Goal: Check status: Check status

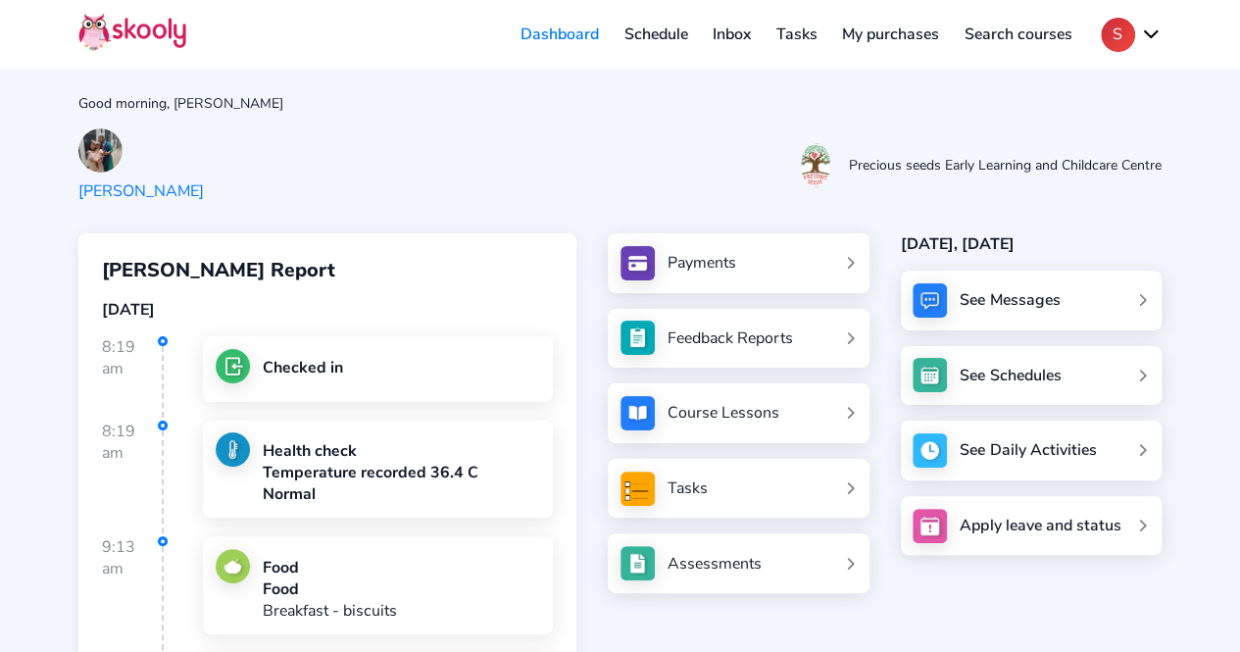
click at [147, 180] on div "[PERSON_NAME]" at bounding box center [140, 191] width 125 height 22
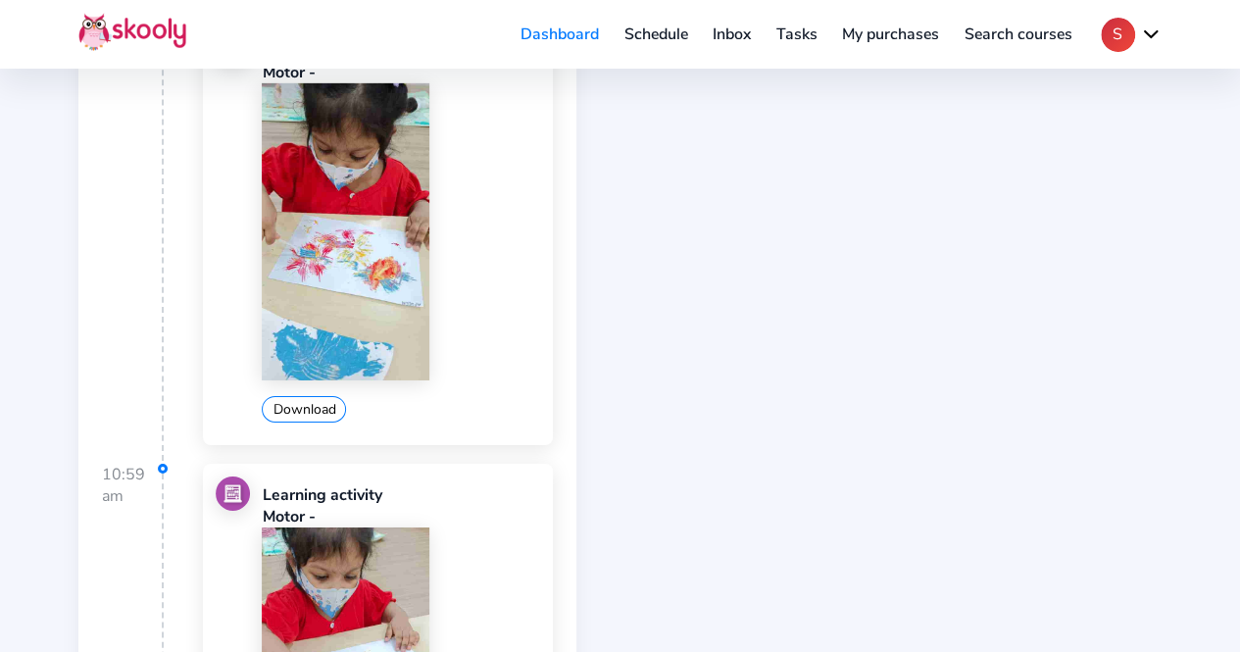
scroll to position [3637, 0]
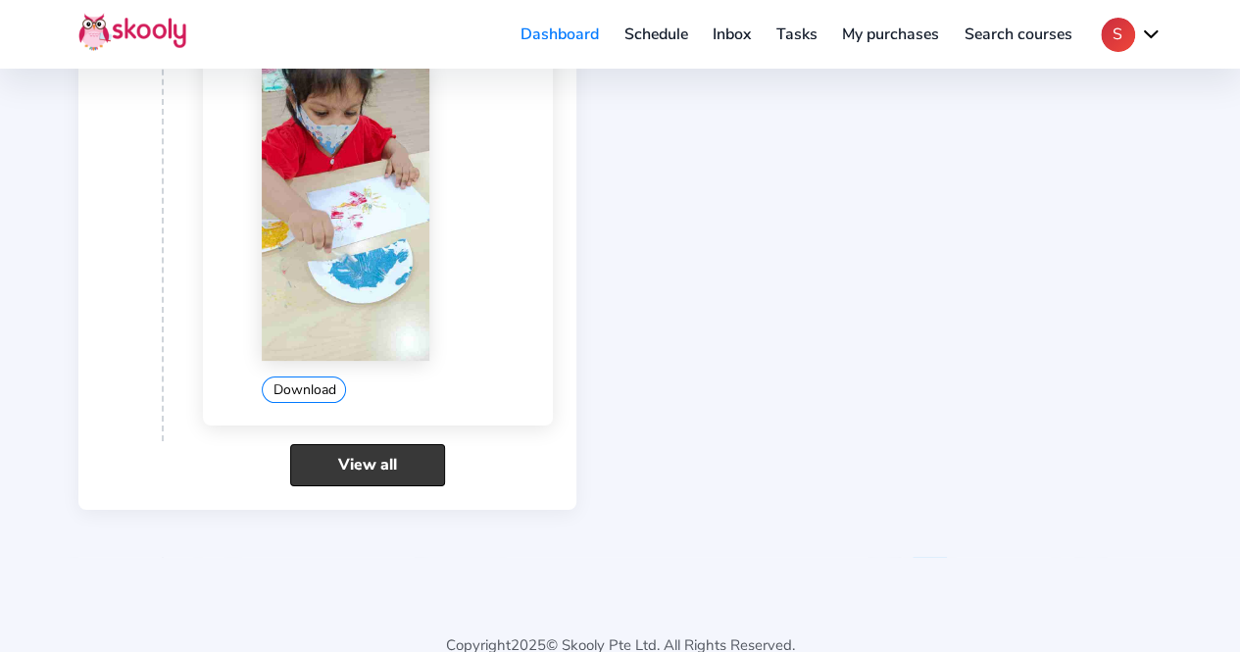
click at [375, 444] on link "View all" at bounding box center [367, 465] width 155 height 42
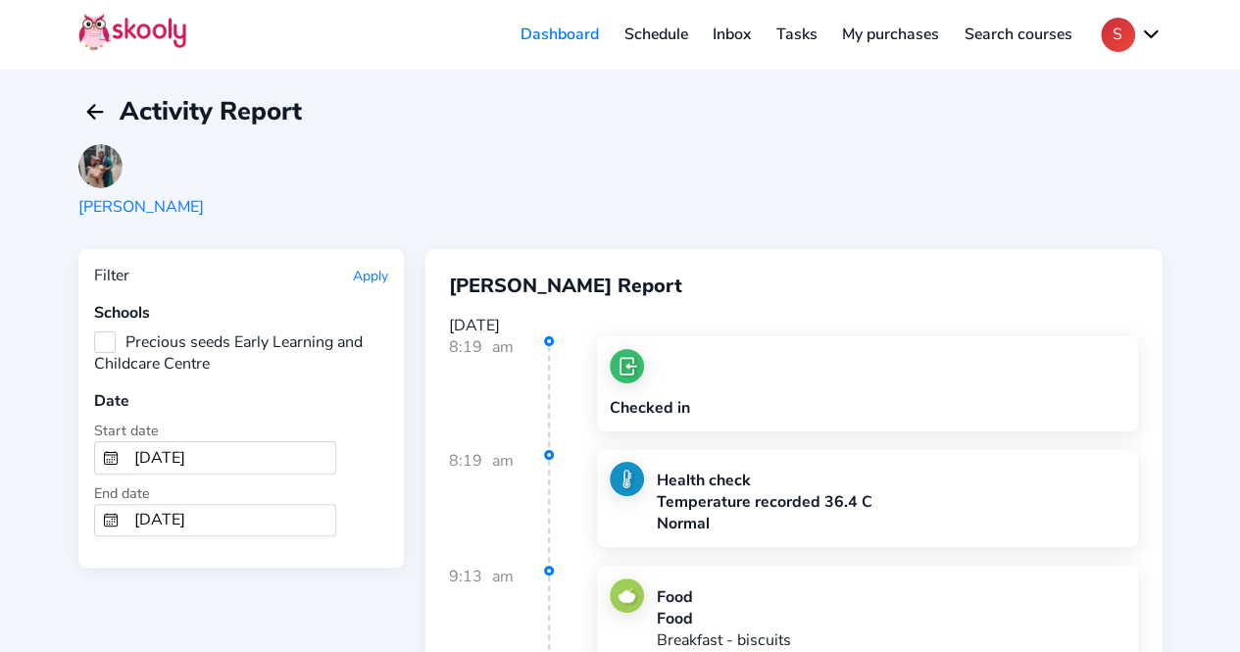
click at [157, 448] on input "[DATE]" at bounding box center [230, 457] width 209 height 31
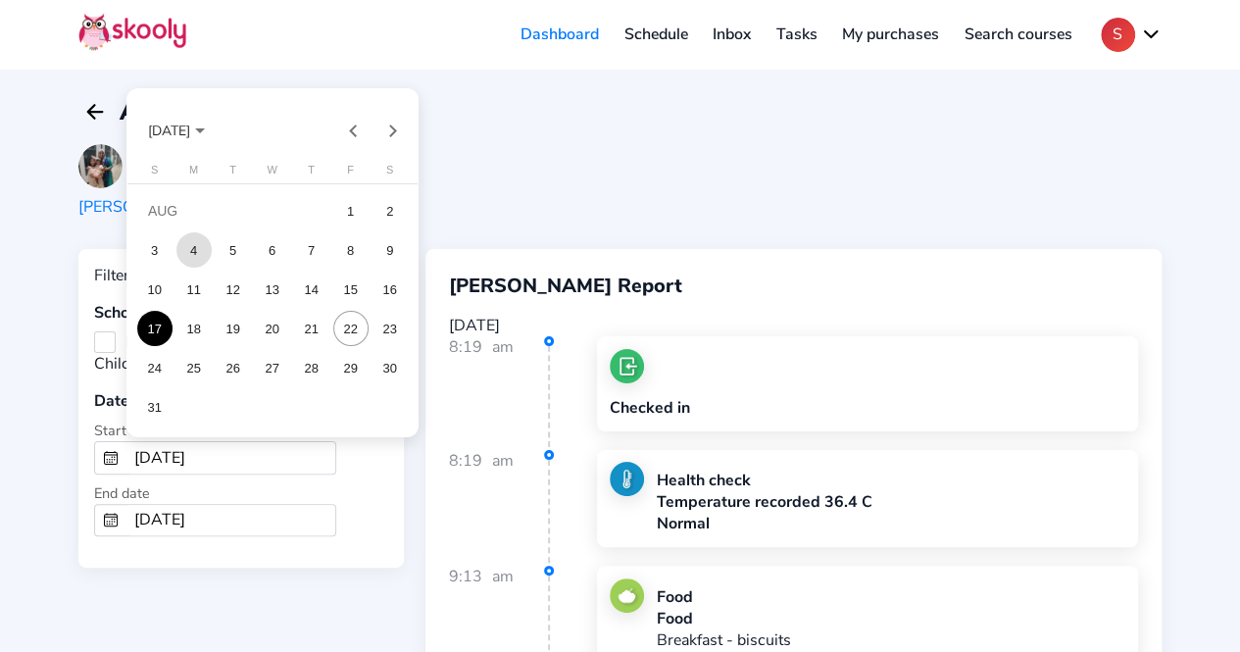
click at [198, 250] on div "4" at bounding box center [193, 249] width 35 height 35
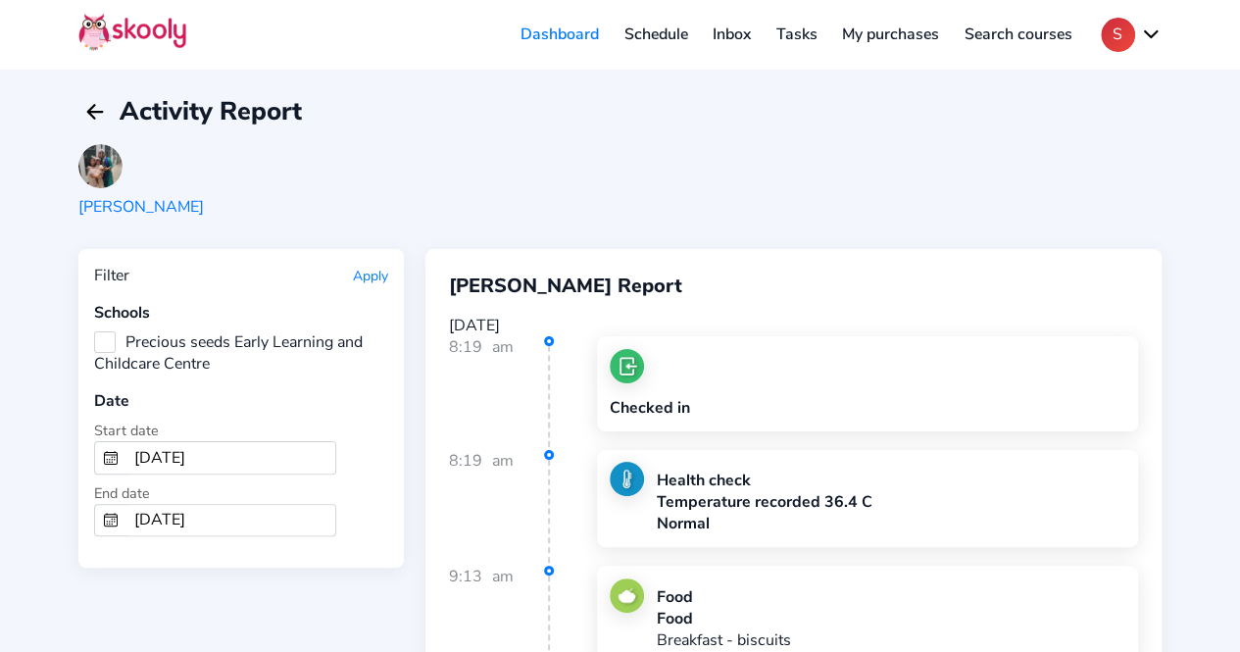
click at [368, 273] on button "Apply" at bounding box center [370, 276] width 35 height 19
click at [141, 450] on input "[DATE]" at bounding box center [230, 457] width 209 height 31
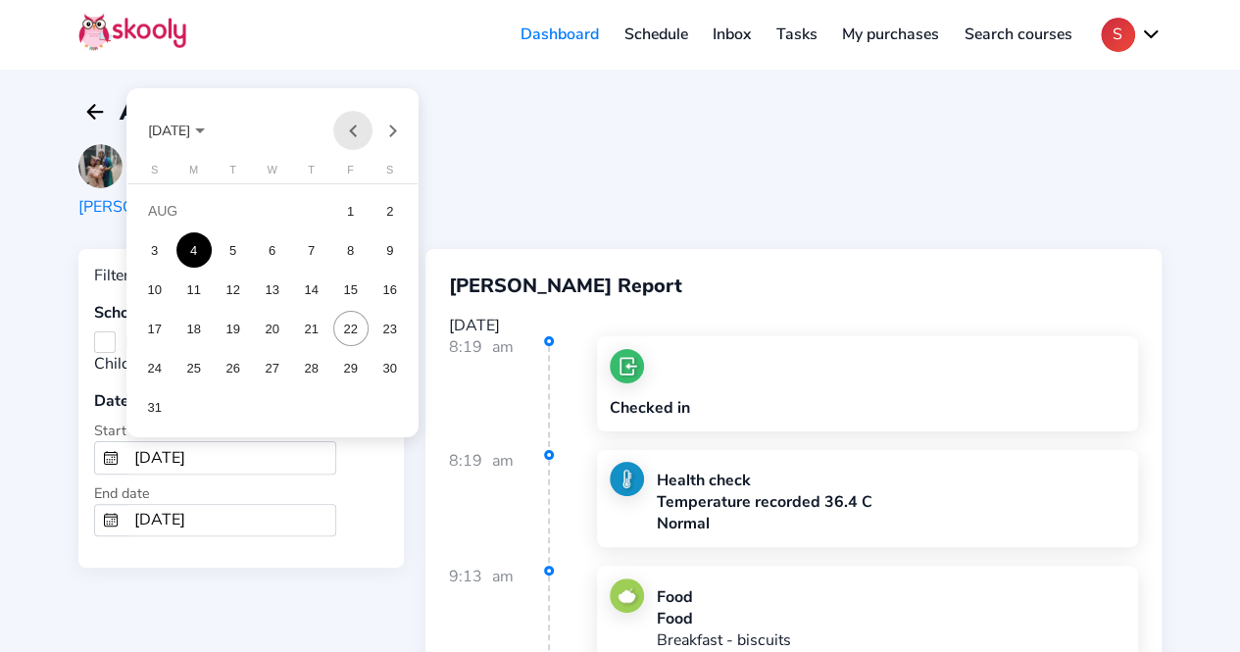
click at [353, 126] on button "Previous month" at bounding box center [352, 130] width 39 height 39
click at [185, 247] on div "5" at bounding box center [193, 249] width 35 height 35
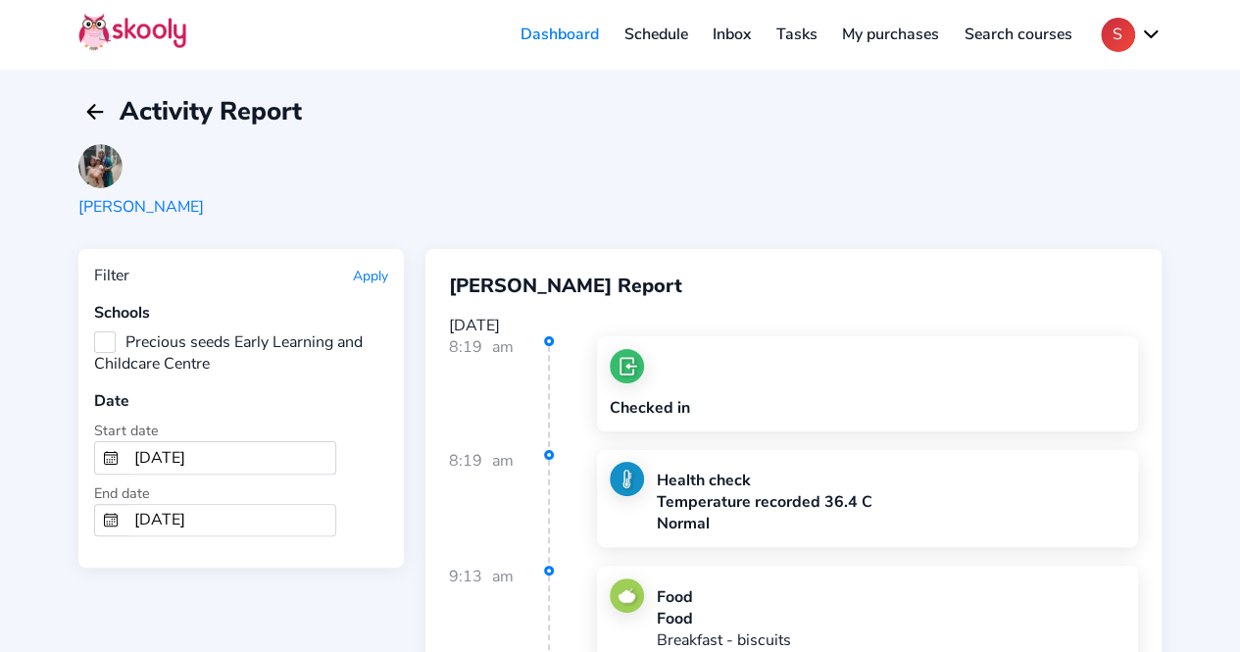
type input "[DATE]"
click at [209, 514] on input "[DATE]" at bounding box center [230, 520] width 209 height 31
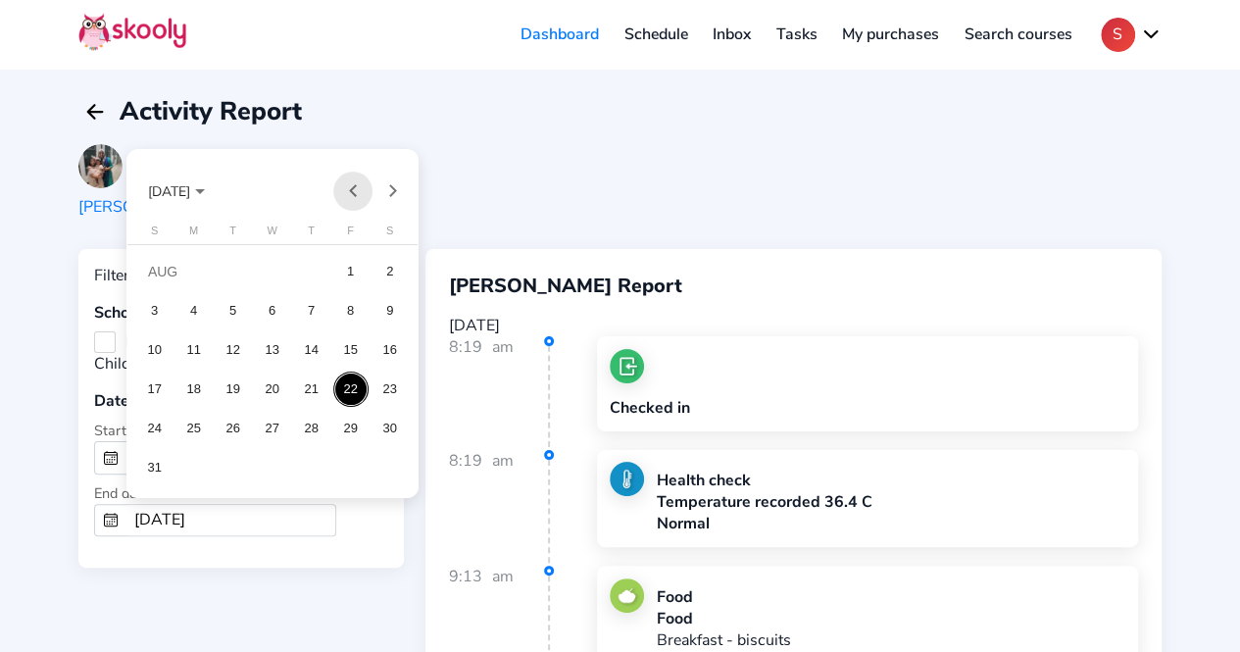
click at [357, 192] on button "Previous month" at bounding box center [352, 190] width 39 height 39
click at [270, 309] on div "4" at bounding box center [272, 310] width 35 height 35
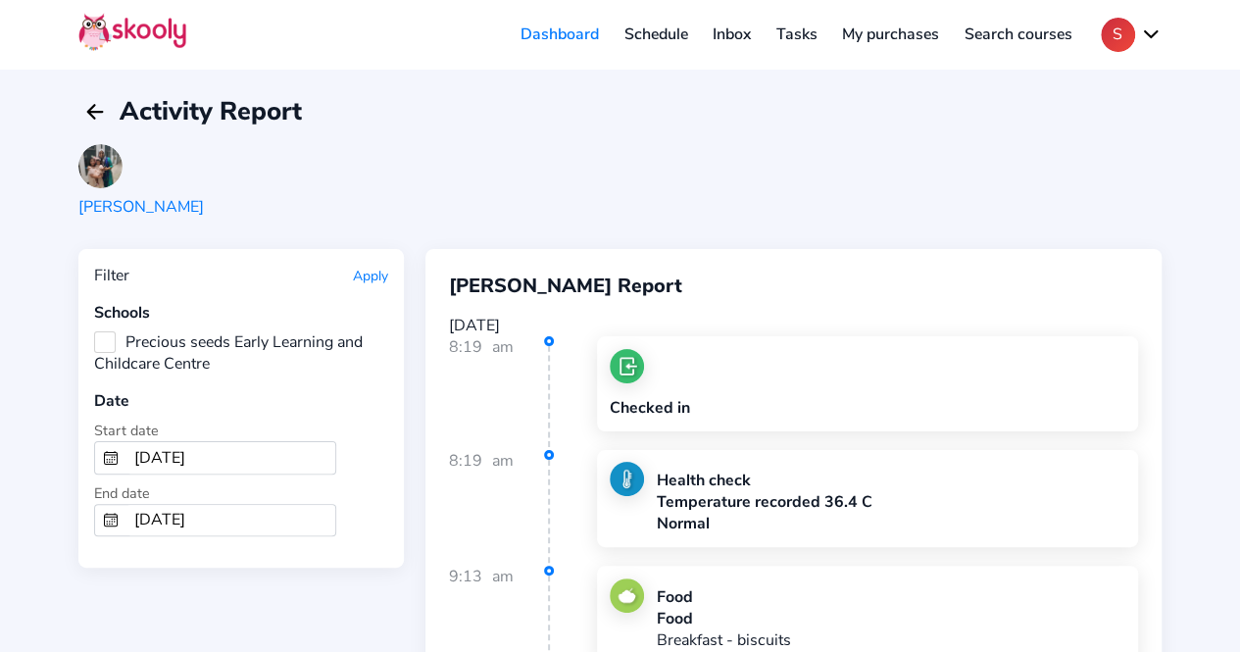
type input "[DATE]"
click at [367, 280] on button "Apply" at bounding box center [370, 276] width 35 height 19
click at [372, 273] on button "Apply" at bounding box center [370, 276] width 35 height 19
